Goal: Information Seeking & Learning: Understand process/instructions

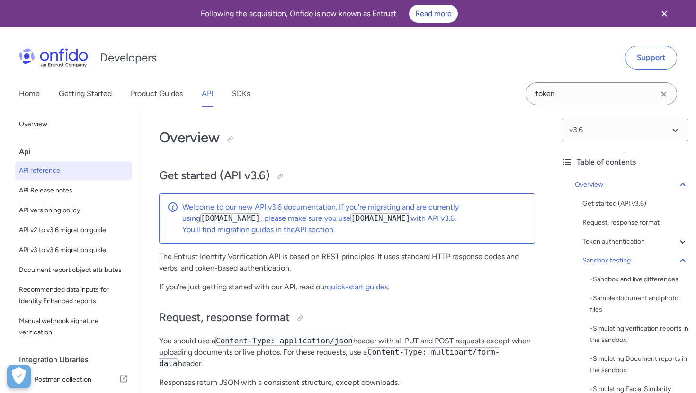
select select "http"
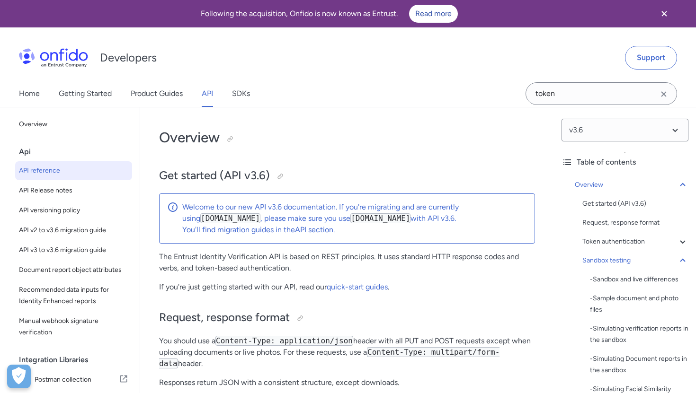
select select "http"
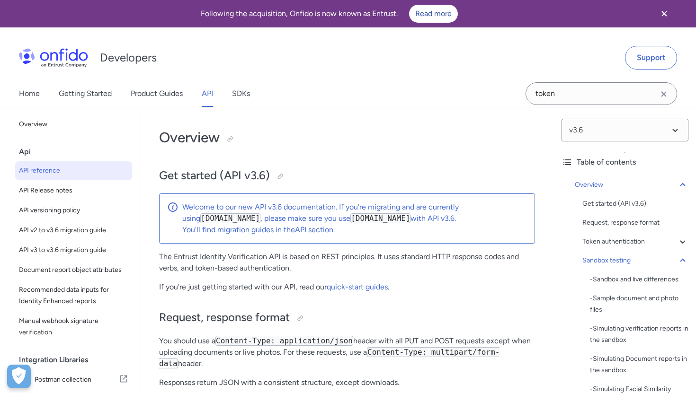
select select "http"
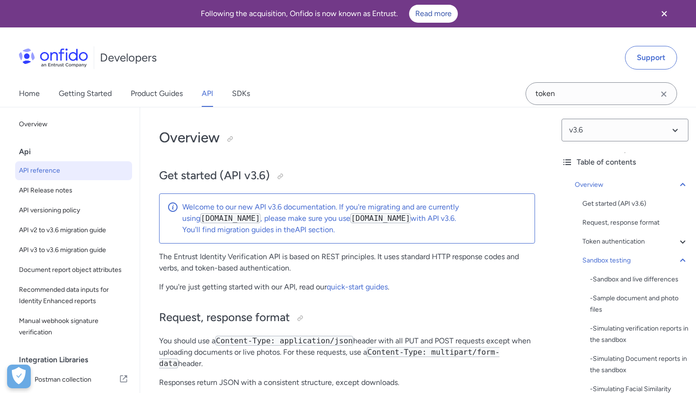
select select "http"
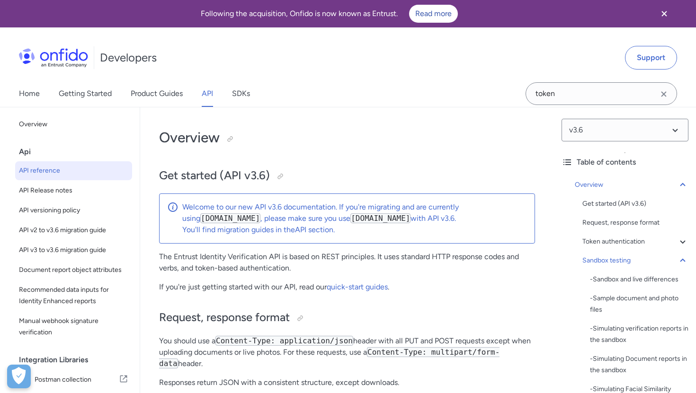
select select "http"
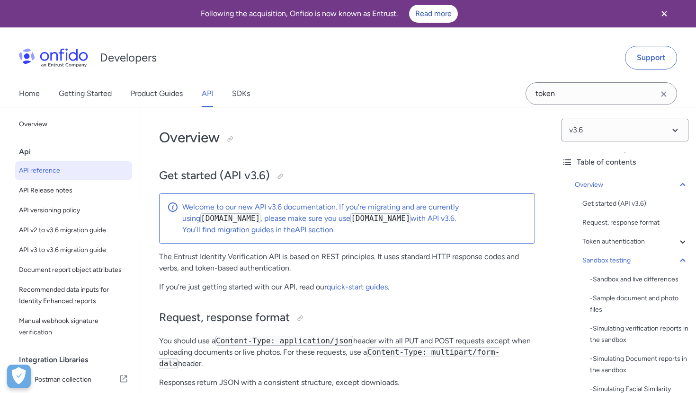
select select "http"
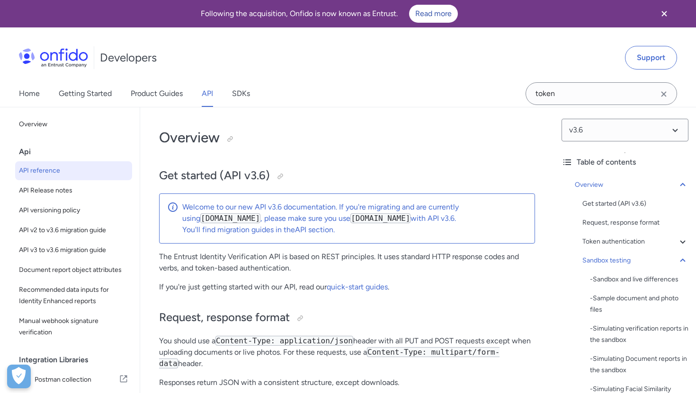
select select "http"
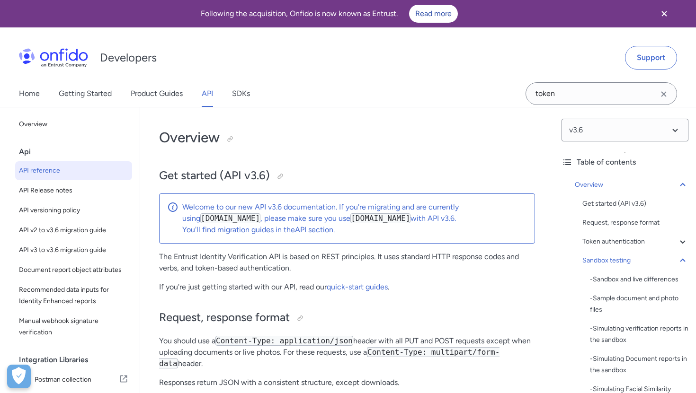
select select "http"
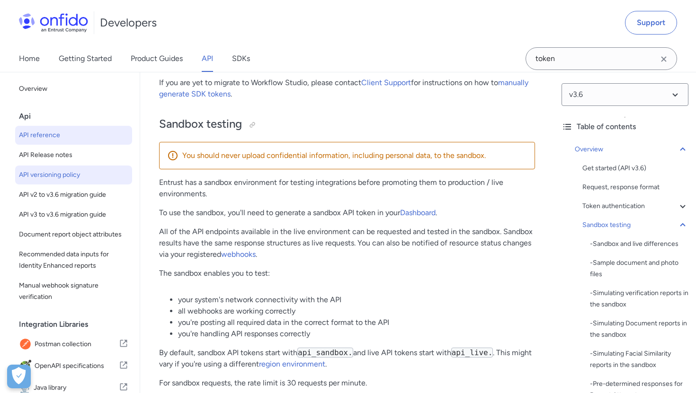
scroll to position [1417, 0]
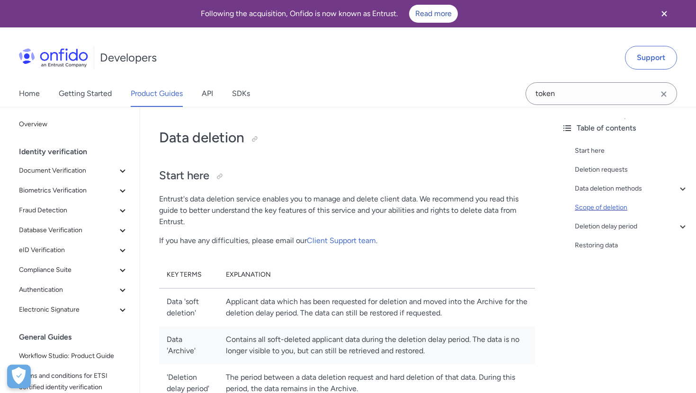
click at [600, 207] on div "Scope of deletion" at bounding box center [631, 207] width 114 height 11
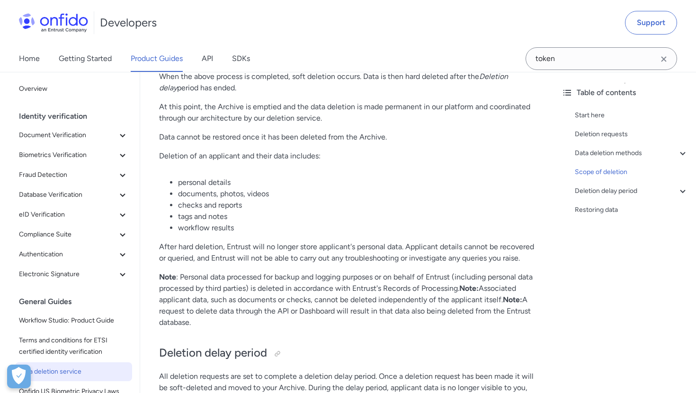
scroll to position [1447, 0]
